Goal: Transaction & Acquisition: Purchase product/service

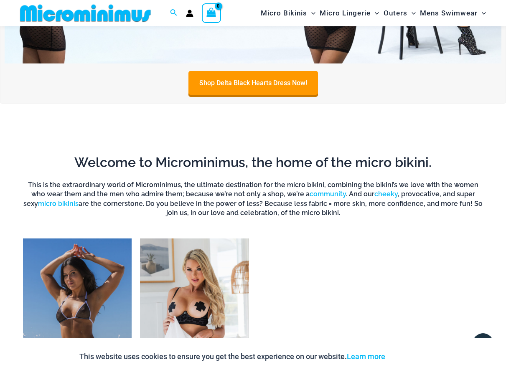
scroll to position [536, 0]
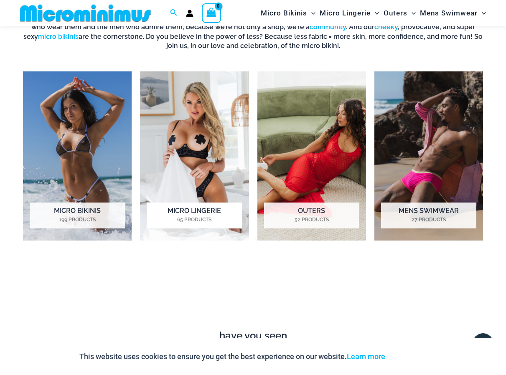
click at [191, 209] on h2 "Micro Lingerie 65 Products" at bounding box center [194, 216] width 95 height 26
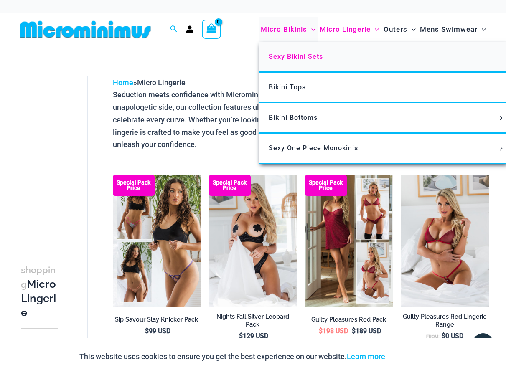
click at [283, 56] on span "Sexy Bikini Sets" at bounding box center [296, 57] width 54 height 8
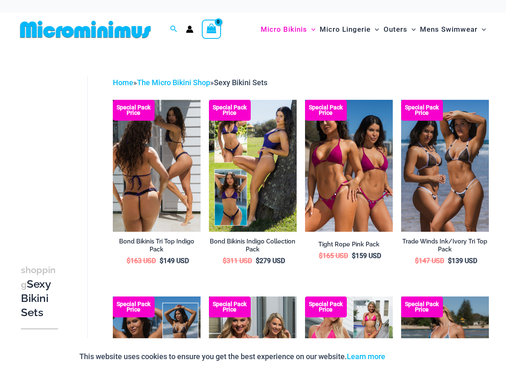
click at [201, 182] on img at bounding box center [157, 166] width 88 height 132
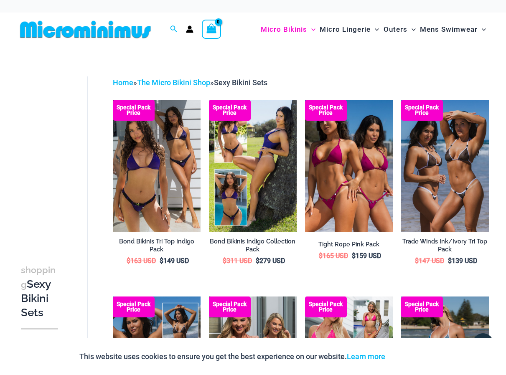
click at [119, 83] on link "Home" at bounding box center [123, 82] width 20 height 9
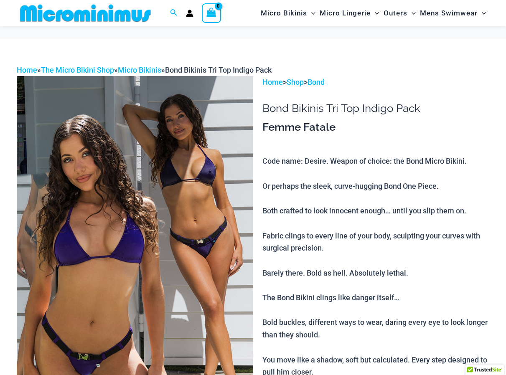
scroll to position [118, 0]
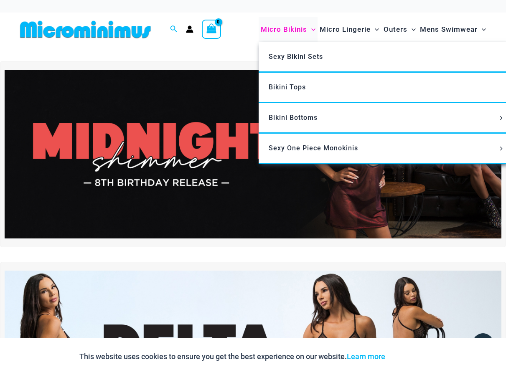
click at [273, 29] on span "Micro Bikinis" at bounding box center [284, 29] width 46 height 21
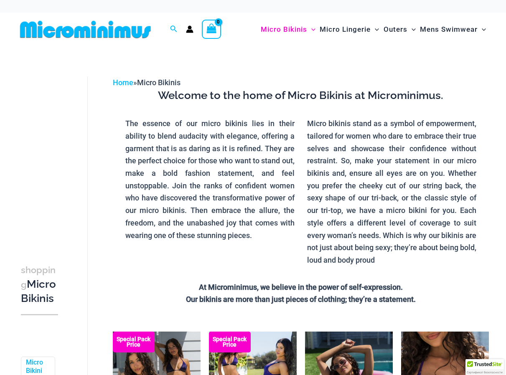
click at [103, 28] on img at bounding box center [86, 29] width 138 height 19
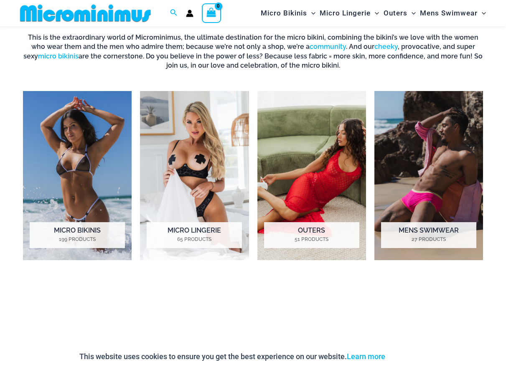
scroll to position [620, 0]
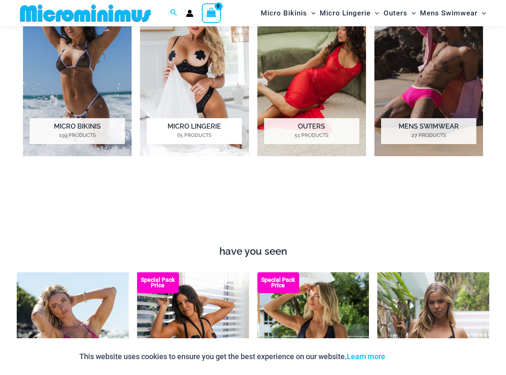
click at [198, 127] on h2 "Micro Lingerie 65 Products" at bounding box center [194, 131] width 95 height 26
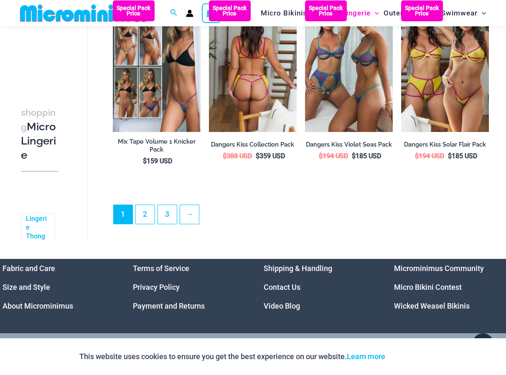
scroll to position [1672, 0]
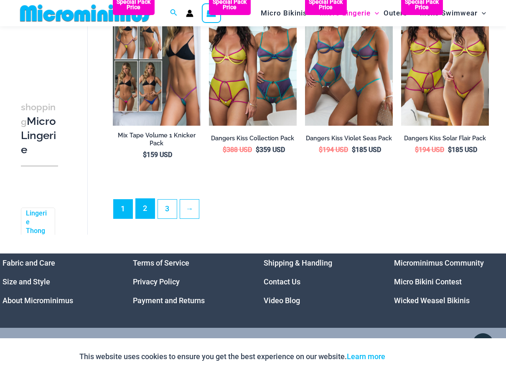
click at [143, 219] on link "2" at bounding box center [145, 209] width 19 height 20
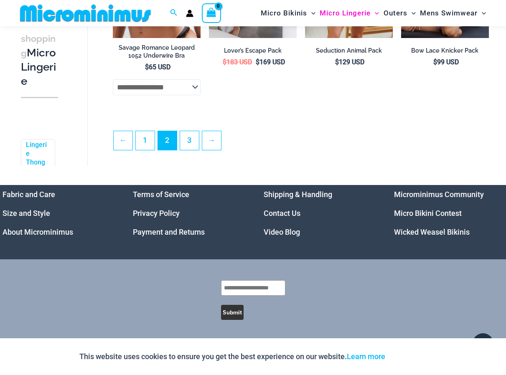
scroll to position [1708, 0]
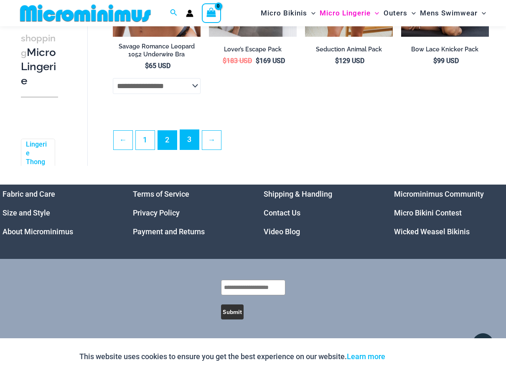
click at [188, 150] on link "3" at bounding box center [189, 140] width 19 height 20
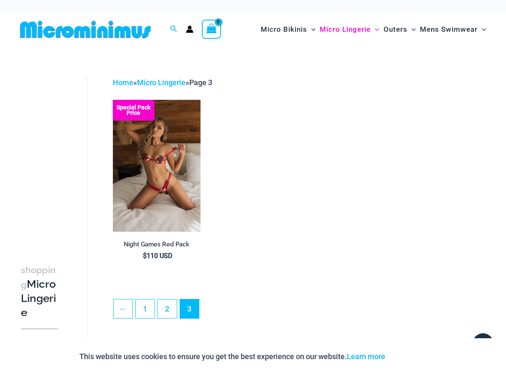
click at [107, 32] on img at bounding box center [86, 29] width 138 height 19
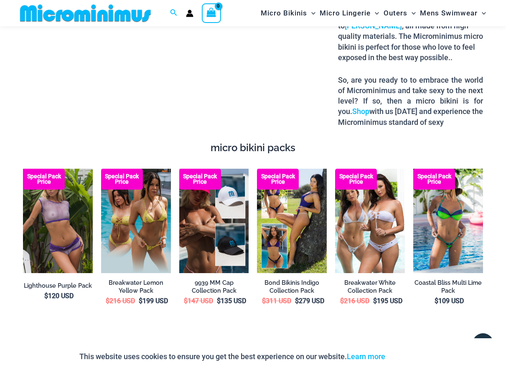
scroll to position [1247, 0]
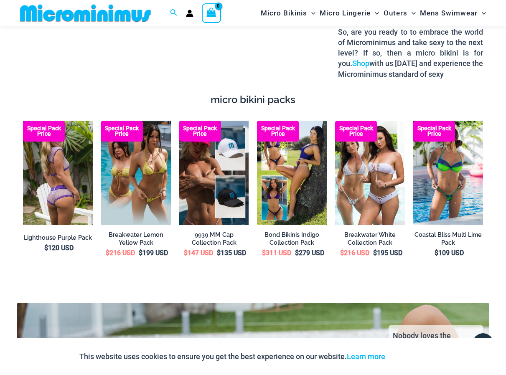
click at [75, 169] on img at bounding box center [58, 173] width 70 height 105
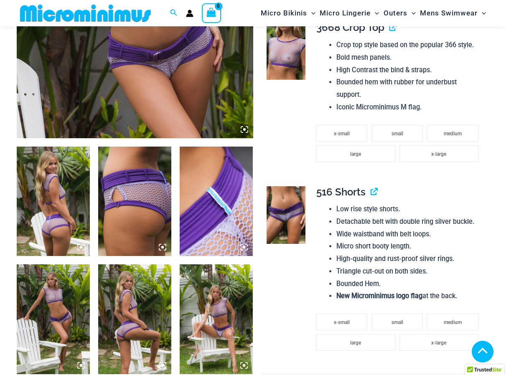
scroll to position [293, 0]
